Goal: Transaction & Acquisition: Download file/media

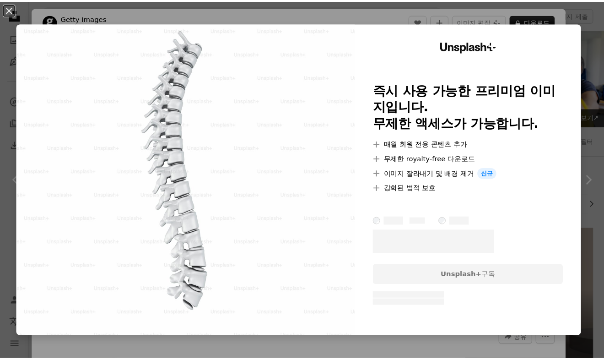
scroll to position [1785, 0]
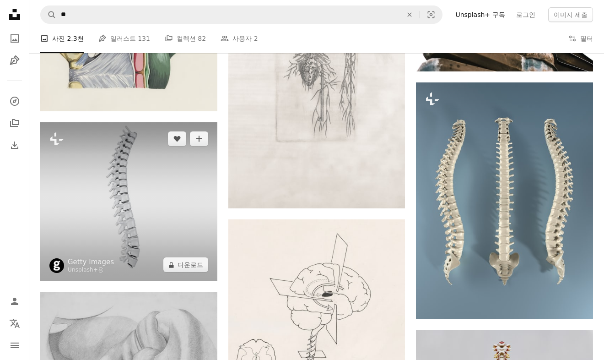
click at [155, 206] on img at bounding box center [128, 201] width 177 height 159
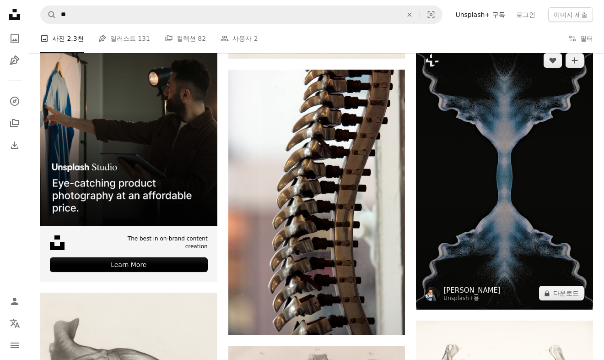
scroll to position [2335, 0]
